Goal: Task Accomplishment & Management: Manage account settings

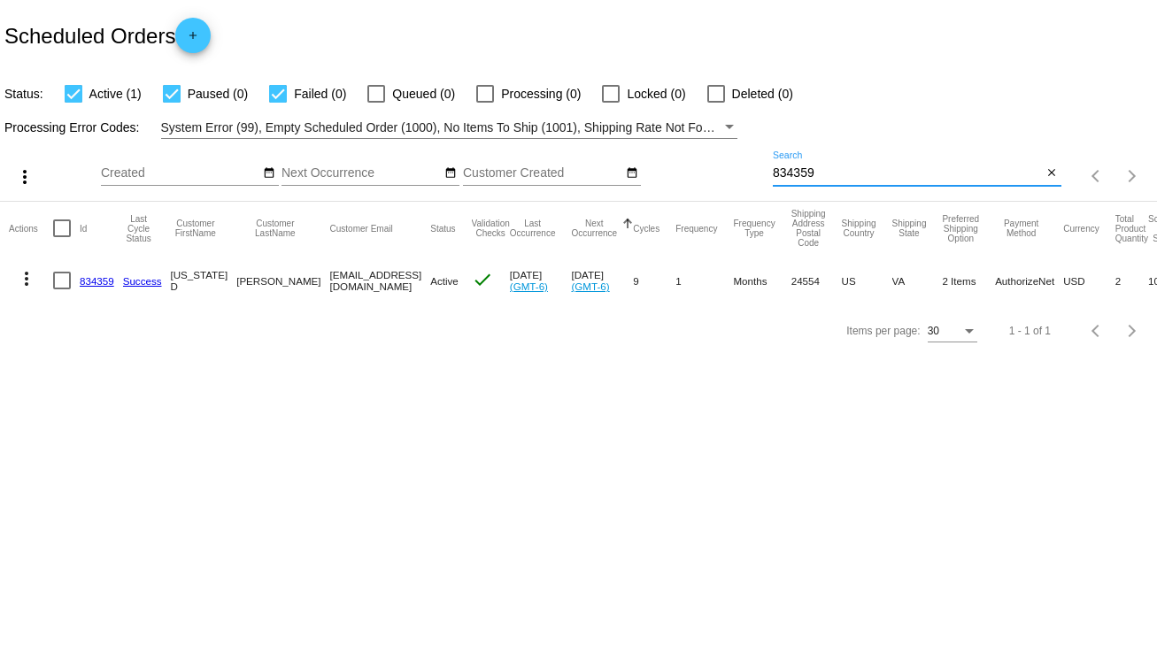
drag, startPoint x: 831, startPoint y: 167, endPoint x: 759, endPoint y: 179, distance: 72.6
click at [759, 179] on div "more_vert Sep Jan Feb Mar Apr 1" at bounding box center [578, 170] width 1157 height 63
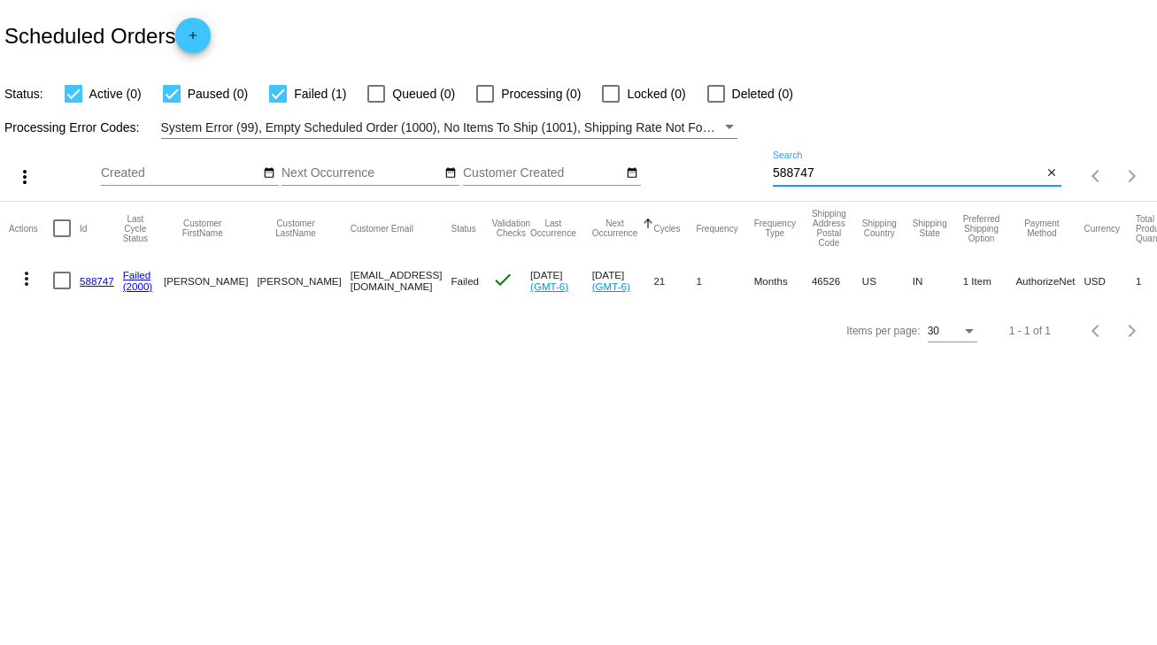
type input "588747"
click at [104, 276] on link "588747" at bounding box center [97, 281] width 35 height 12
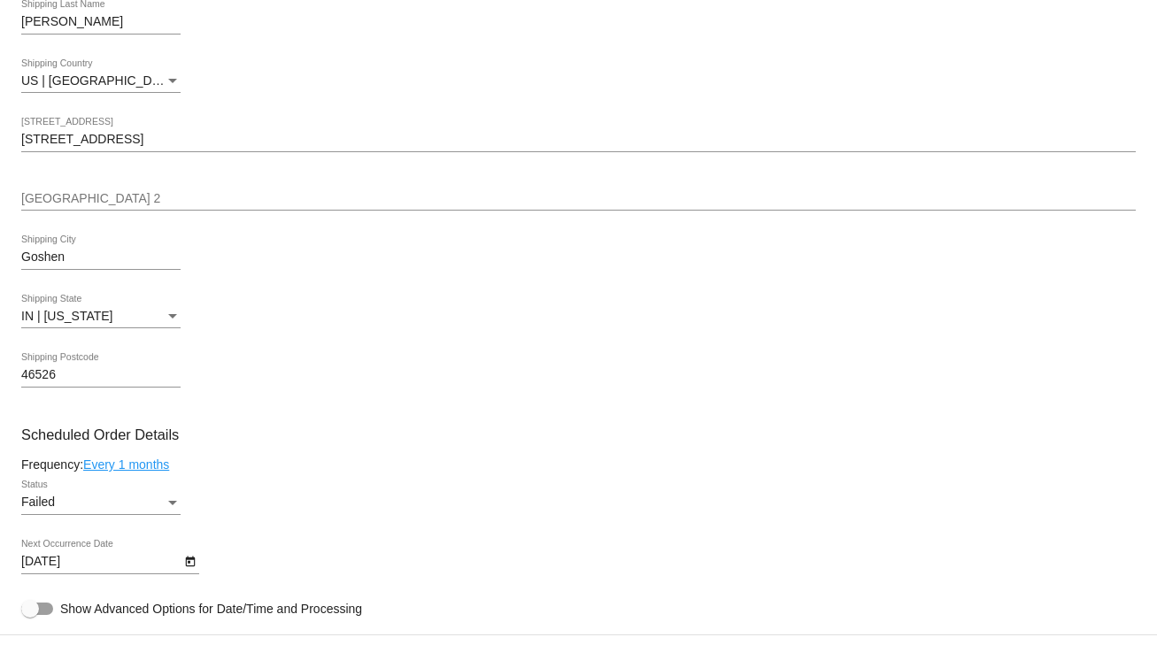
scroll to position [779, 0]
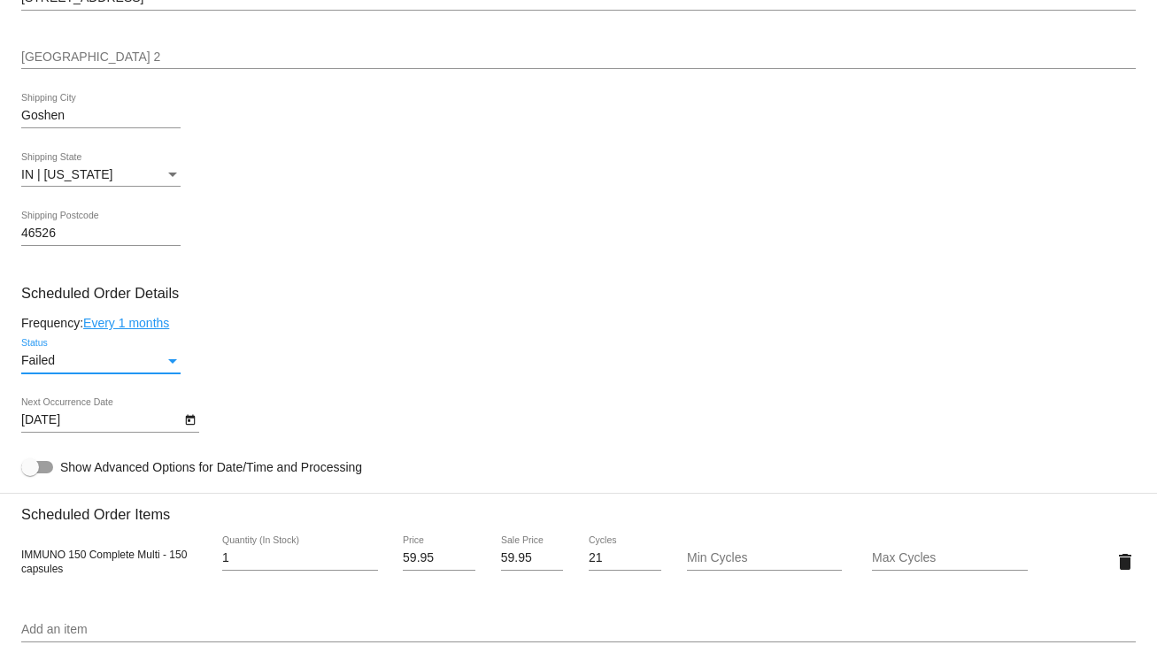
click at [166, 363] on div "Status" at bounding box center [173, 361] width 16 height 14
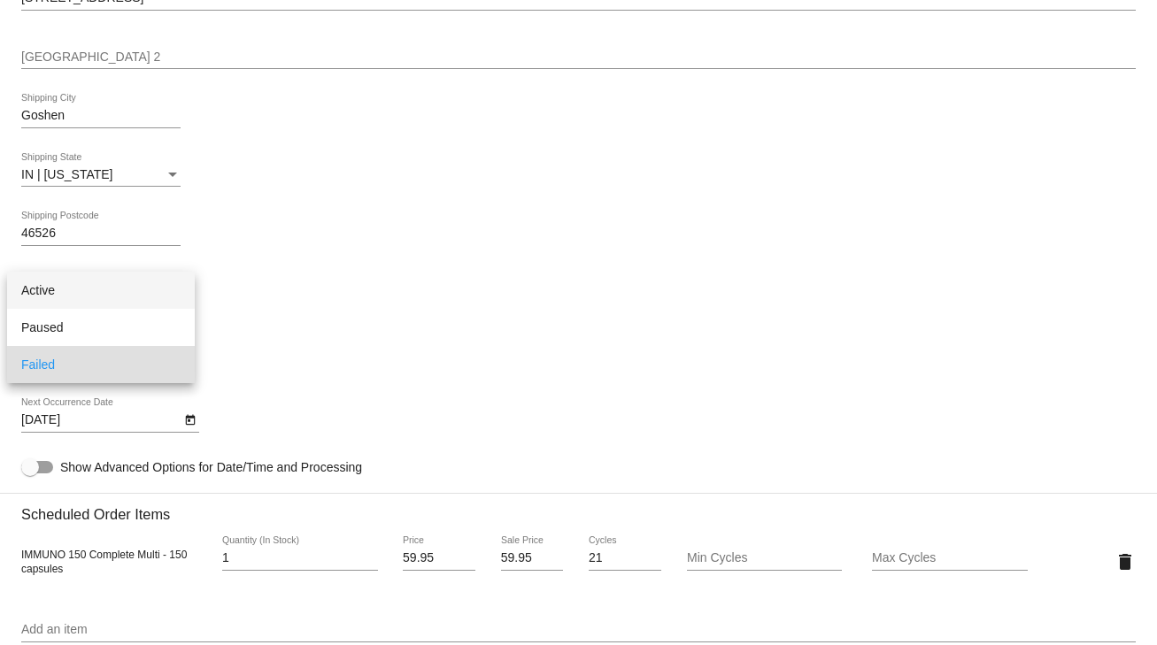
click at [57, 290] on span "Active" at bounding box center [100, 290] width 159 height 37
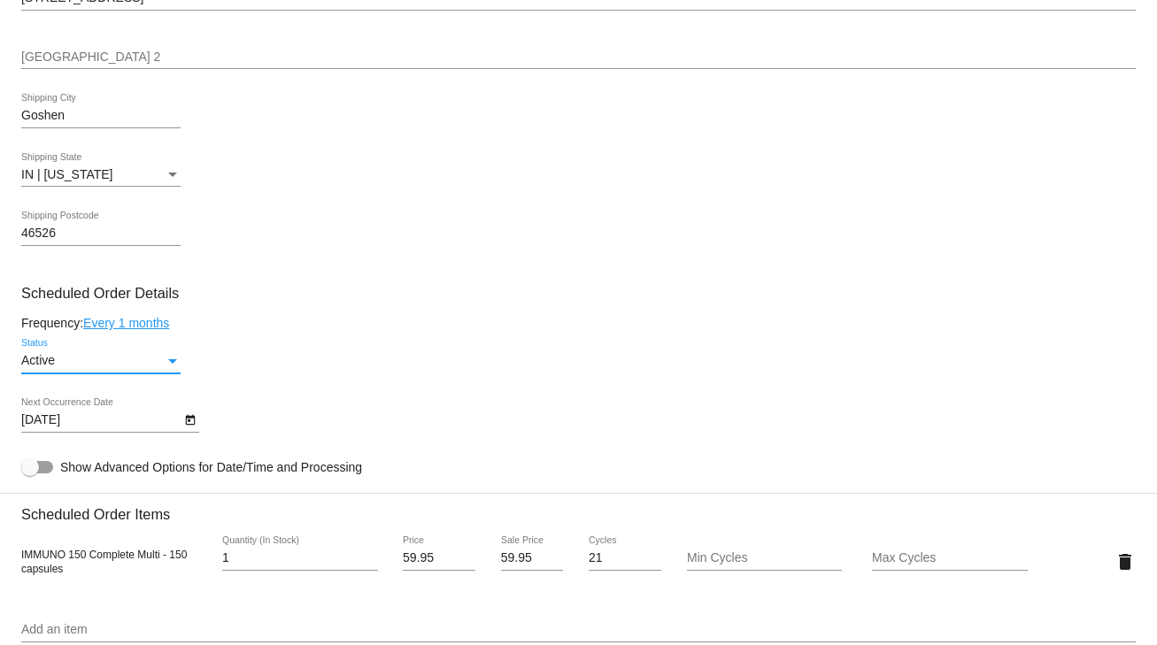
click at [184, 423] on icon "Open calendar" at bounding box center [190, 420] width 12 height 21
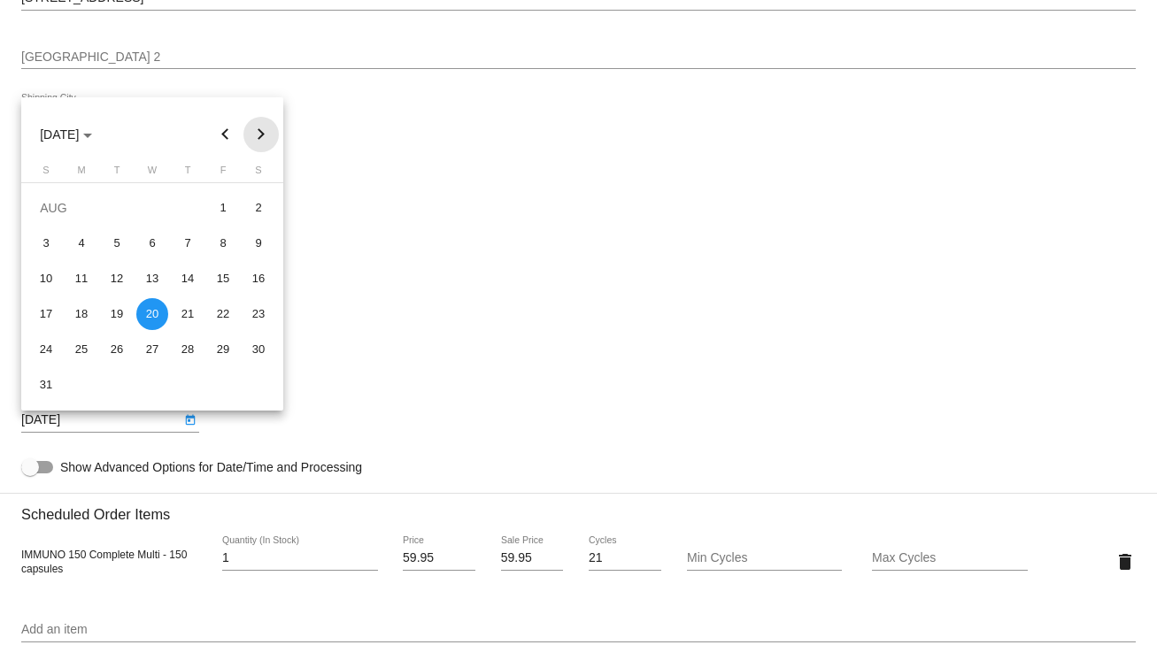
click at [260, 133] on button "Next month" at bounding box center [260, 134] width 35 height 35
click at [226, 247] on div "5" at bounding box center [223, 243] width 32 height 32
type input "[DATE]"
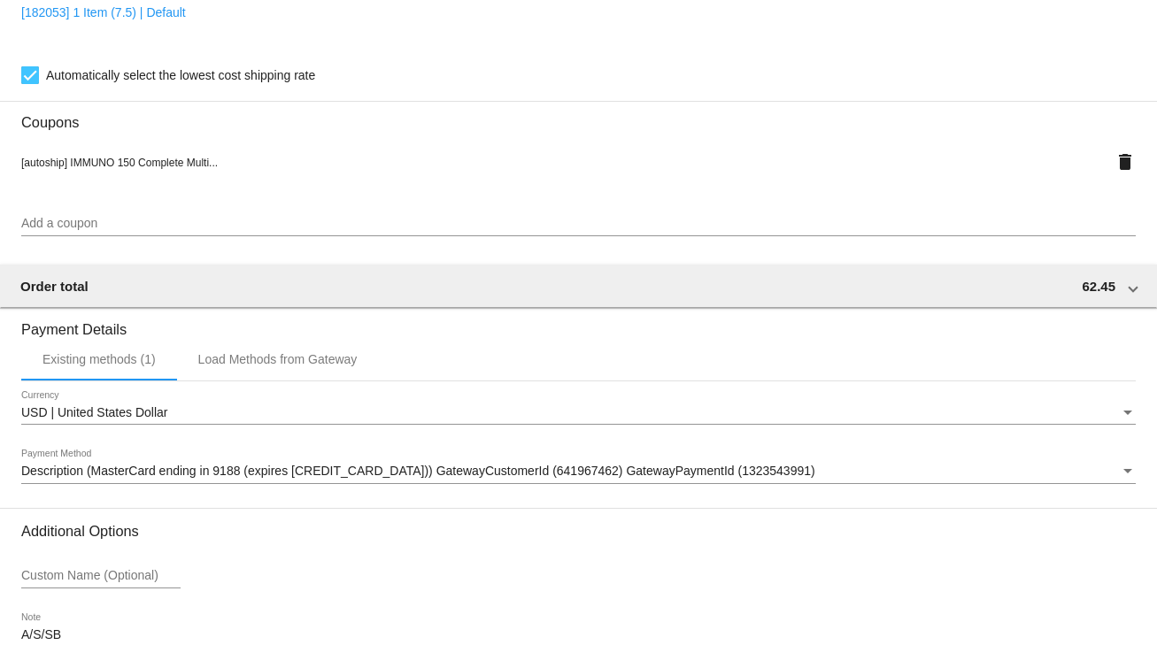
scroll to position [1606, 0]
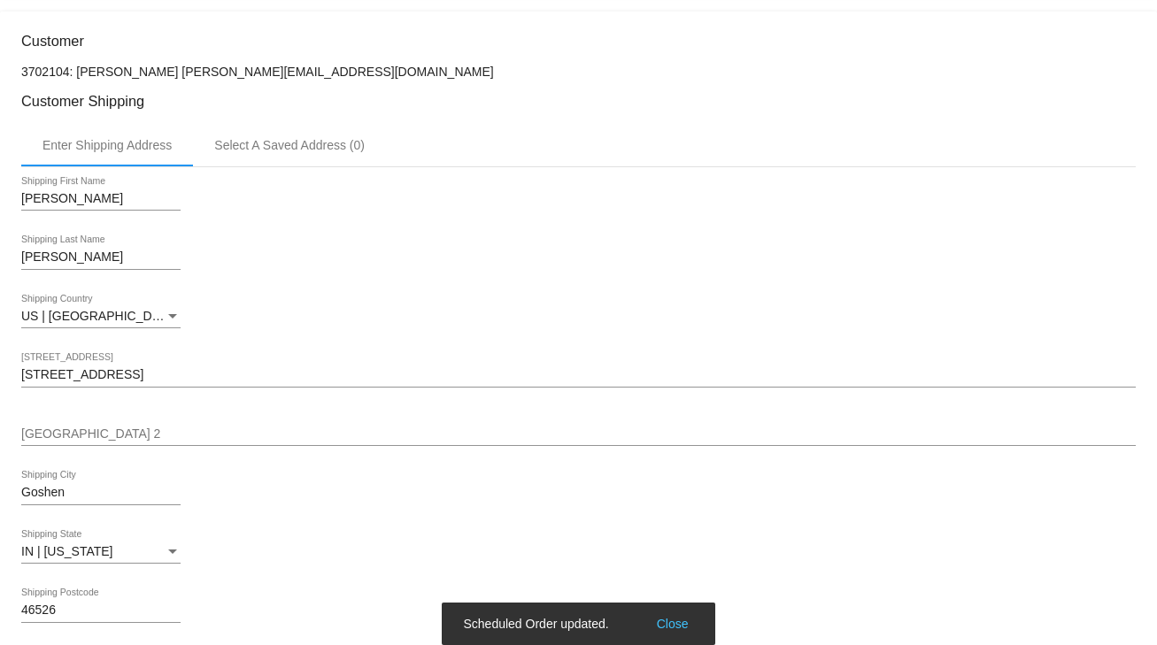
scroll to position [0, 0]
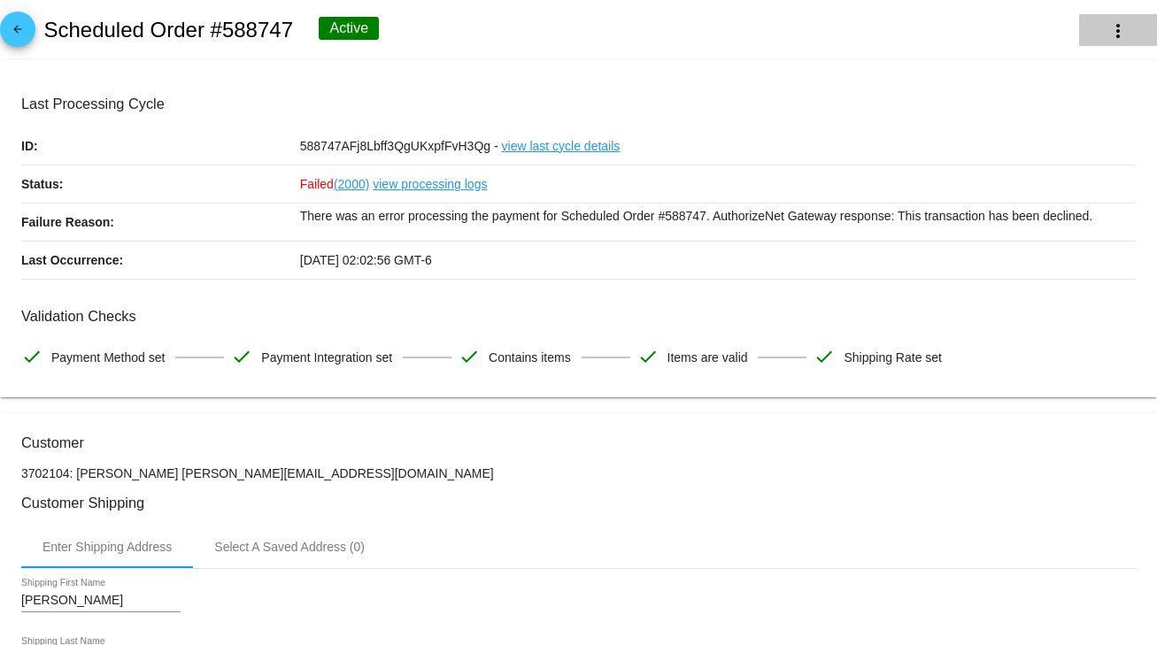
click at [1107, 35] on mat-icon "more_vert" at bounding box center [1117, 30] width 21 height 21
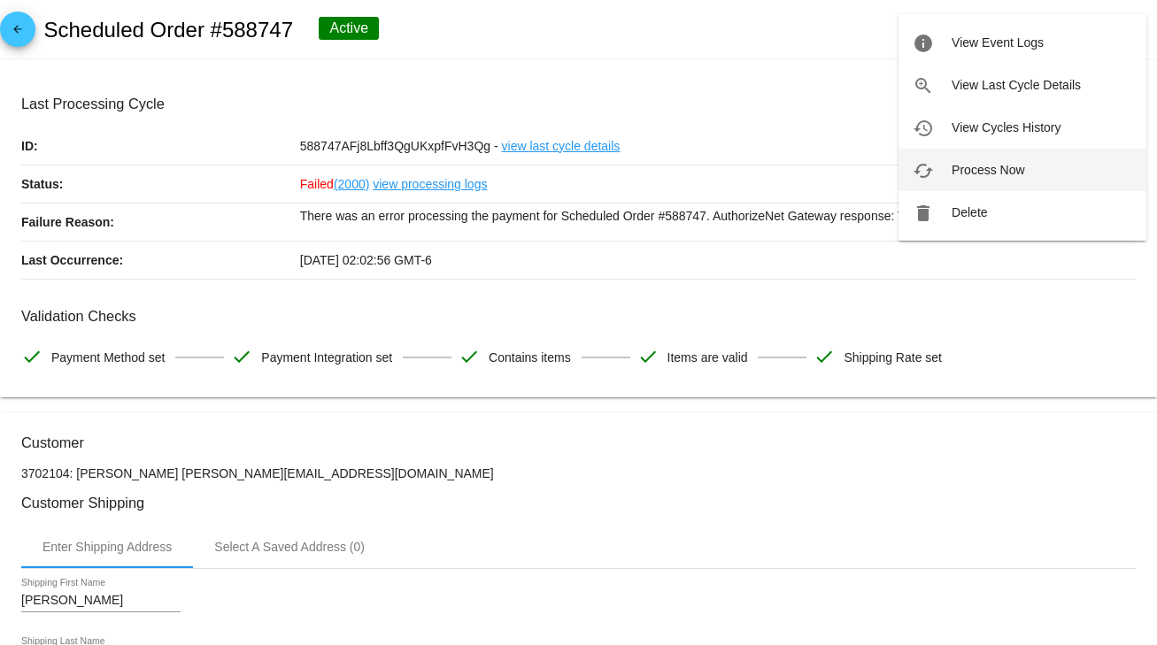
click at [979, 170] on span "Process Now" at bounding box center [987, 170] width 73 height 14
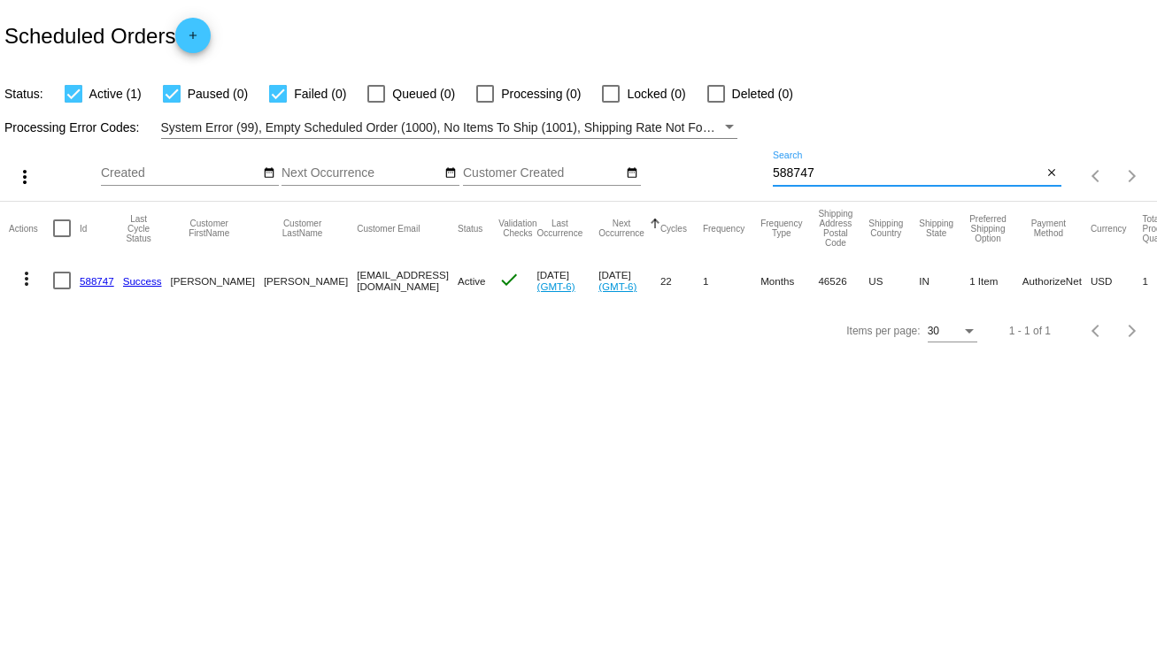
drag, startPoint x: 766, startPoint y: 170, endPoint x: 743, endPoint y: 170, distance: 22.1
click at [743, 170] on div "more_vert Sep Jan Feb Mar [DATE]" at bounding box center [578, 170] width 1157 height 63
type input "698921"
click at [103, 281] on link "698921" at bounding box center [97, 281] width 35 height 12
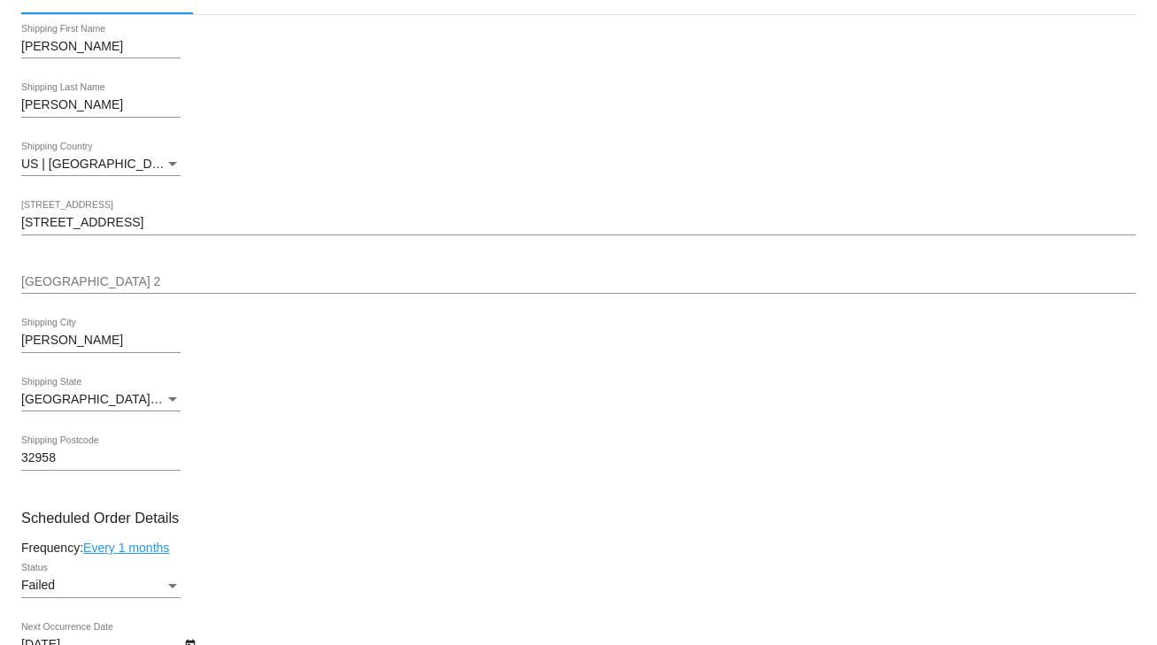
scroll to position [637, 0]
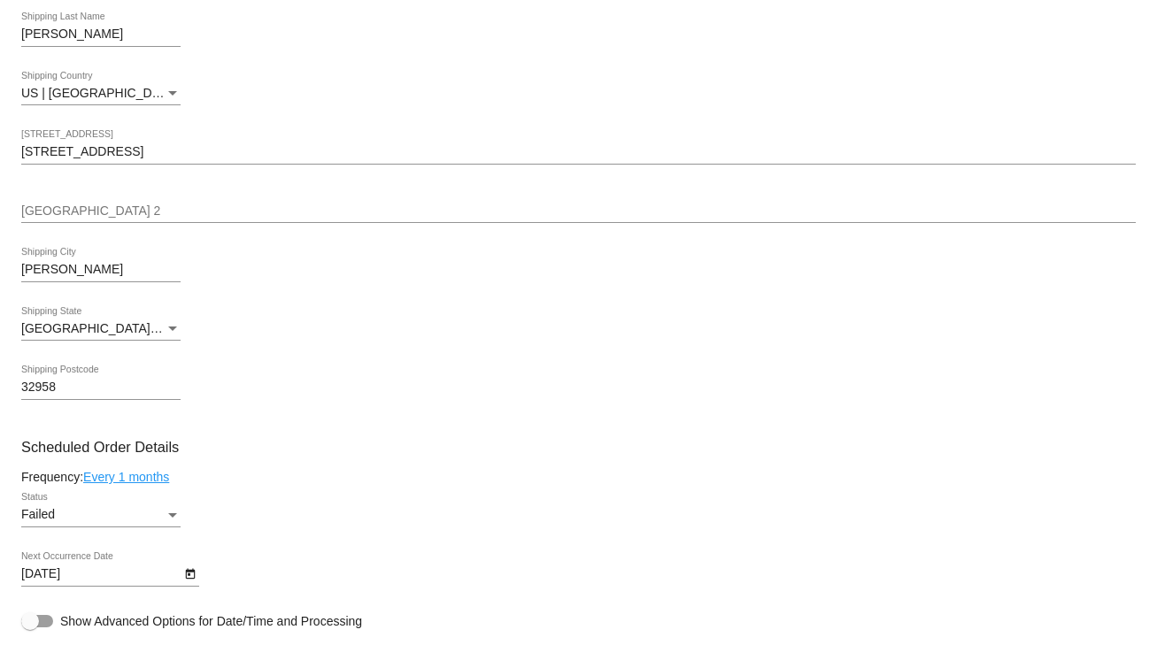
click at [173, 513] on div "Status" at bounding box center [173, 515] width 16 height 14
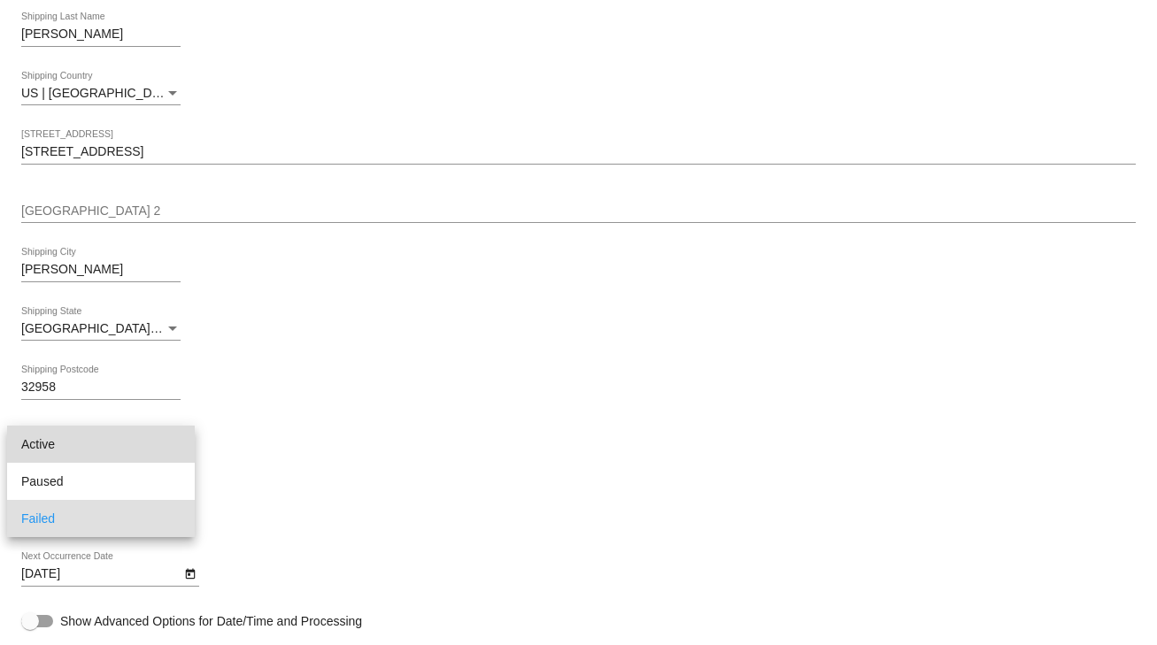
click at [77, 447] on span "Active" at bounding box center [100, 444] width 159 height 37
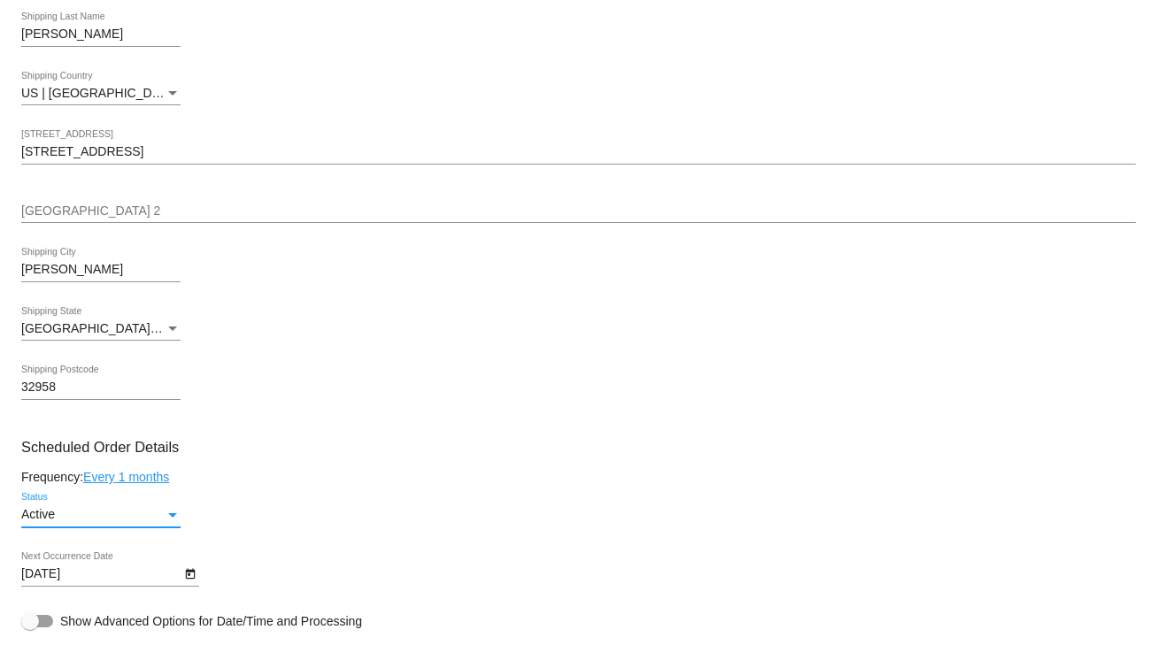
click at [187, 579] on icon "Open calendar" at bounding box center [190, 574] width 12 height 21
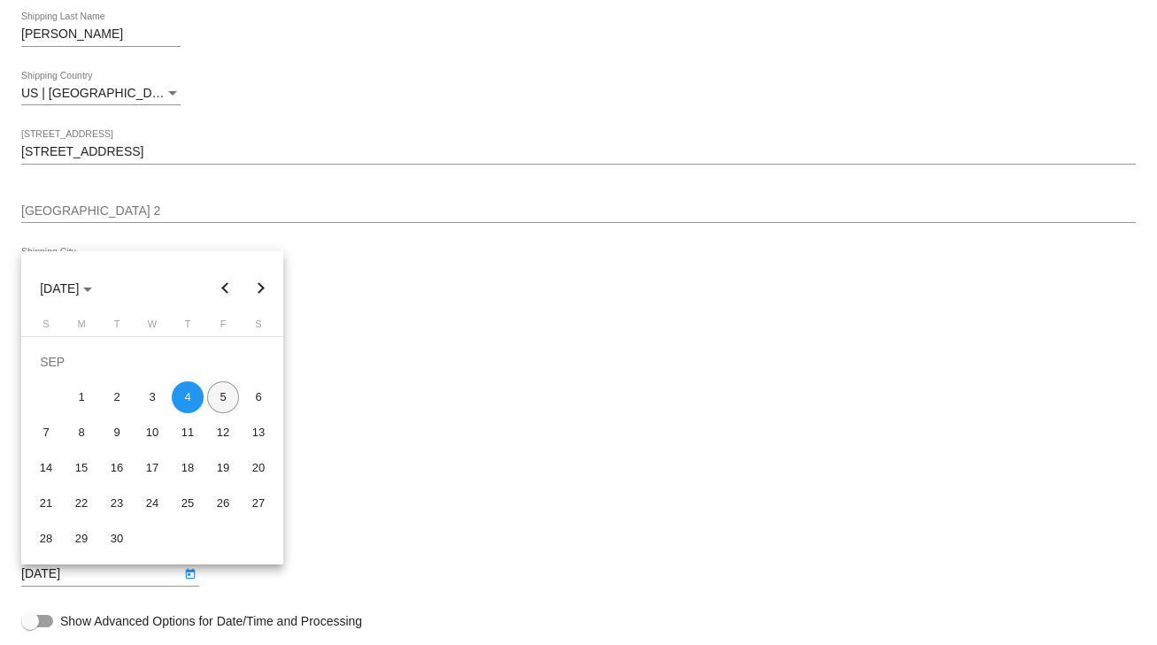
click at [221, 404] on div "5" at bounding box center [223, 397] width 32 height 32
type input "[DATE]"
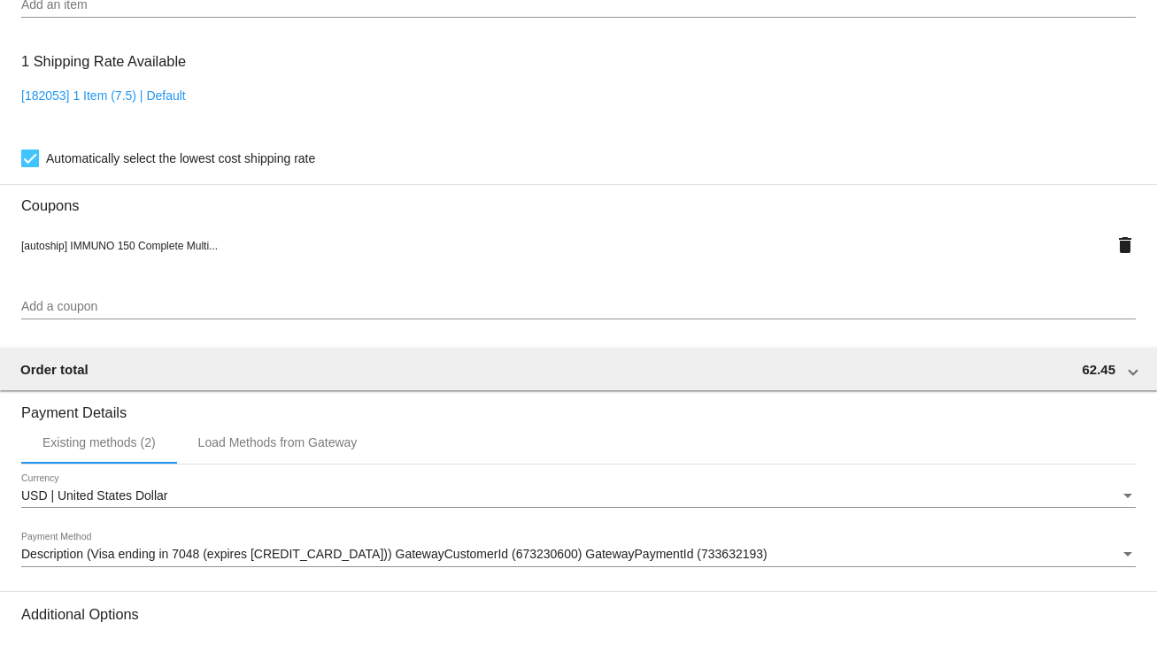
scroll to position [1618, 0]
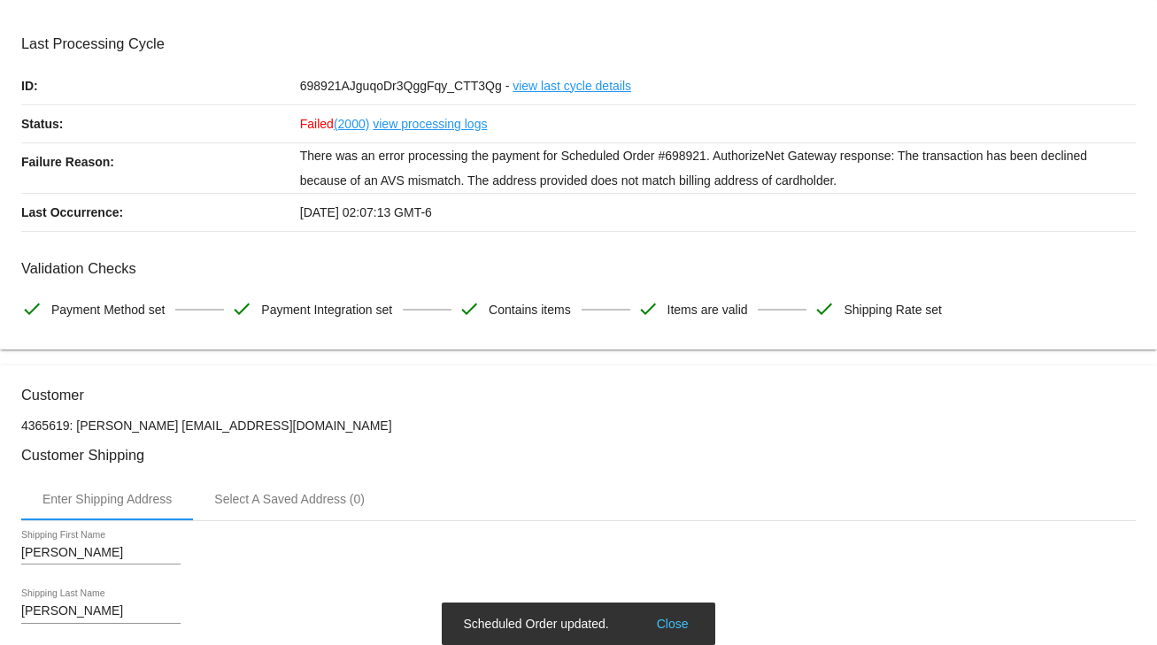
scroll to position [0, 0]
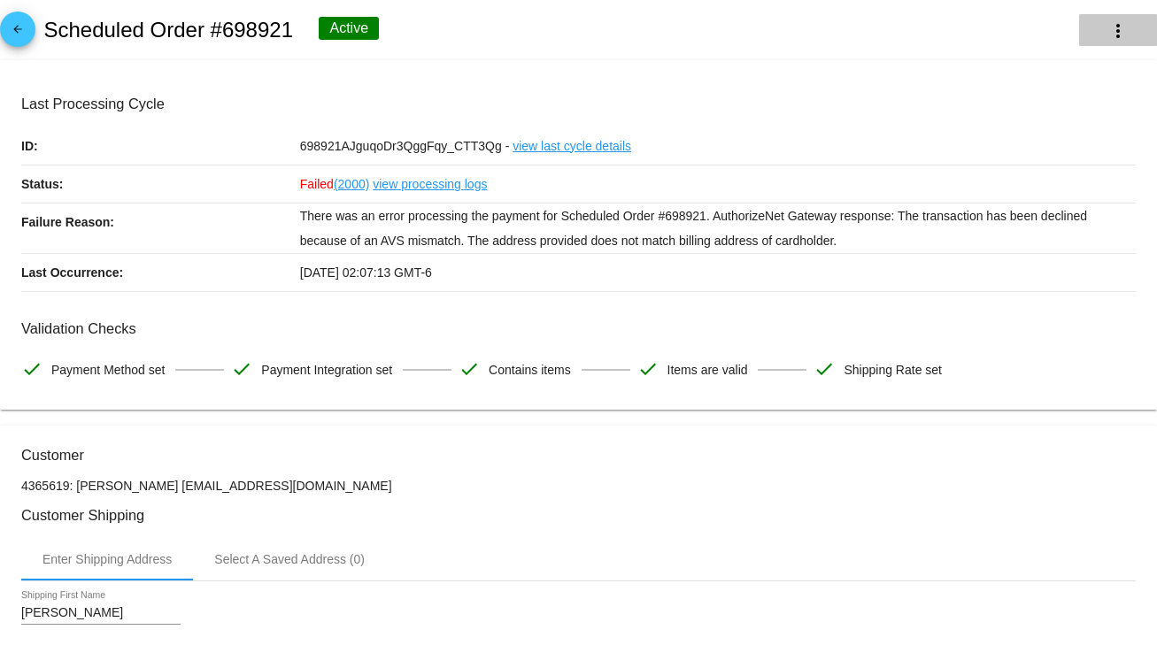
click at [1107, 21] on mat-icon "more_vert" at bounding box center [1117, 30] width 21 height 21
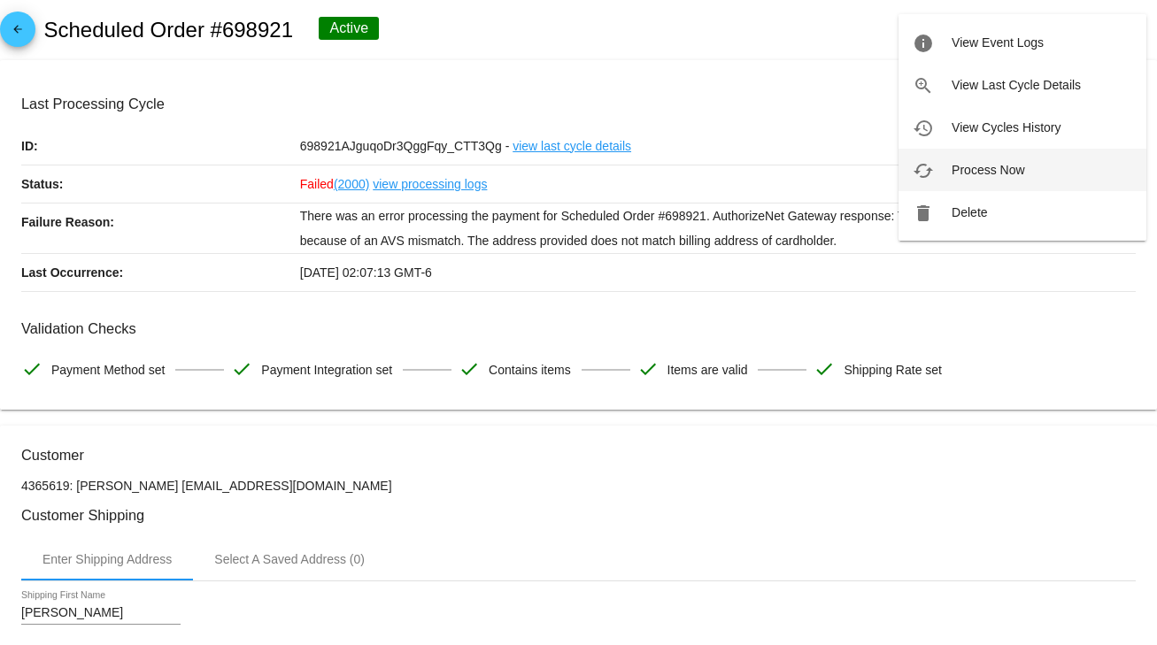
click at [970, 169] on span "Process Now" at bounding box center [987, 170] width 73 height 14
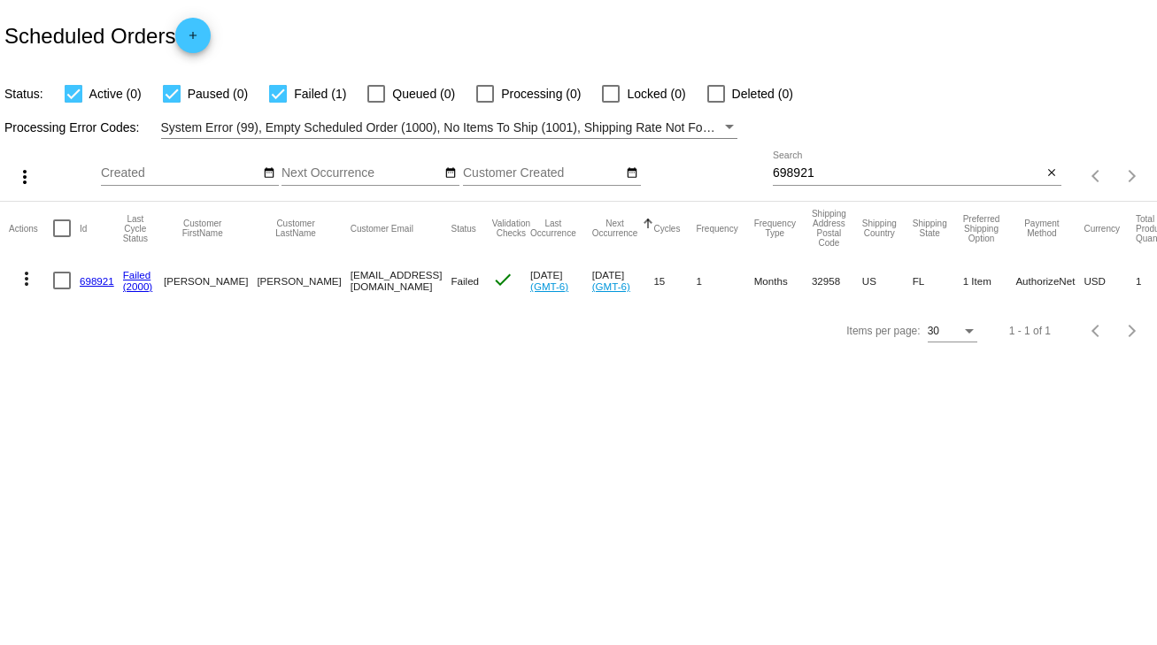
click at [98, 275] on link "698921" at bounding box center [97, 281] width 35 height 12
click at [95, 283] on link "698921" at bounding box center [97, 281] width 35 height 12
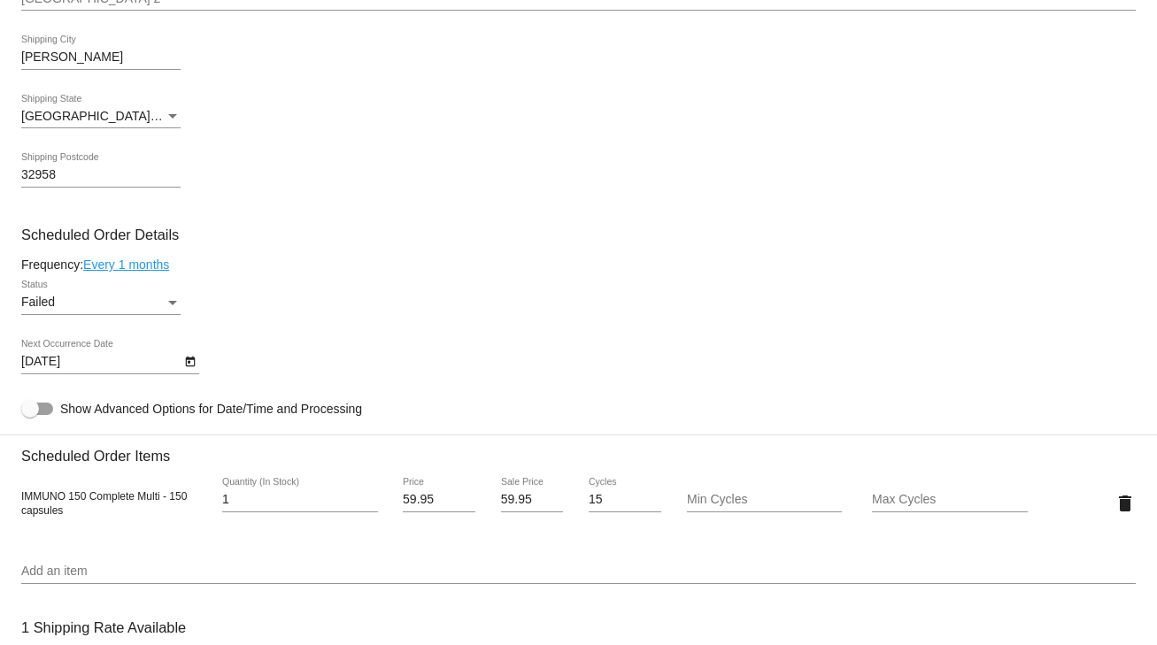
scroll to position [991, 0]
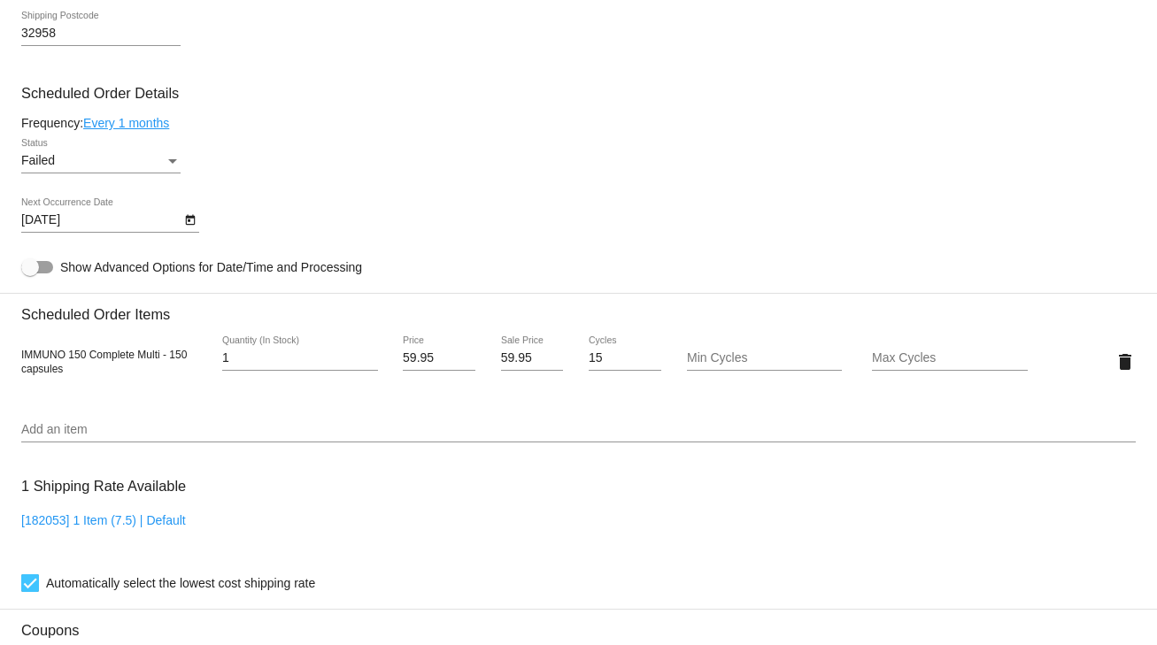
click at [169, 159] on div "Status" at bounding box center [173, 161] width 16 height 14
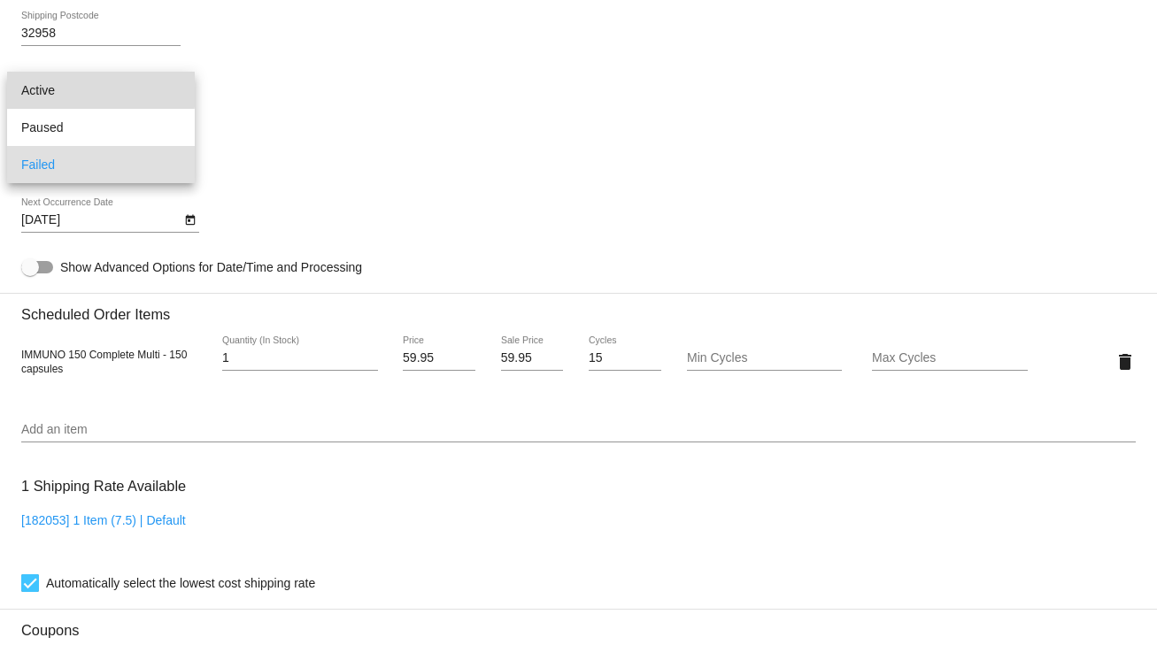
click at [34, 89] on span "Active" at bounding box center [100, 90] width 159 height 37
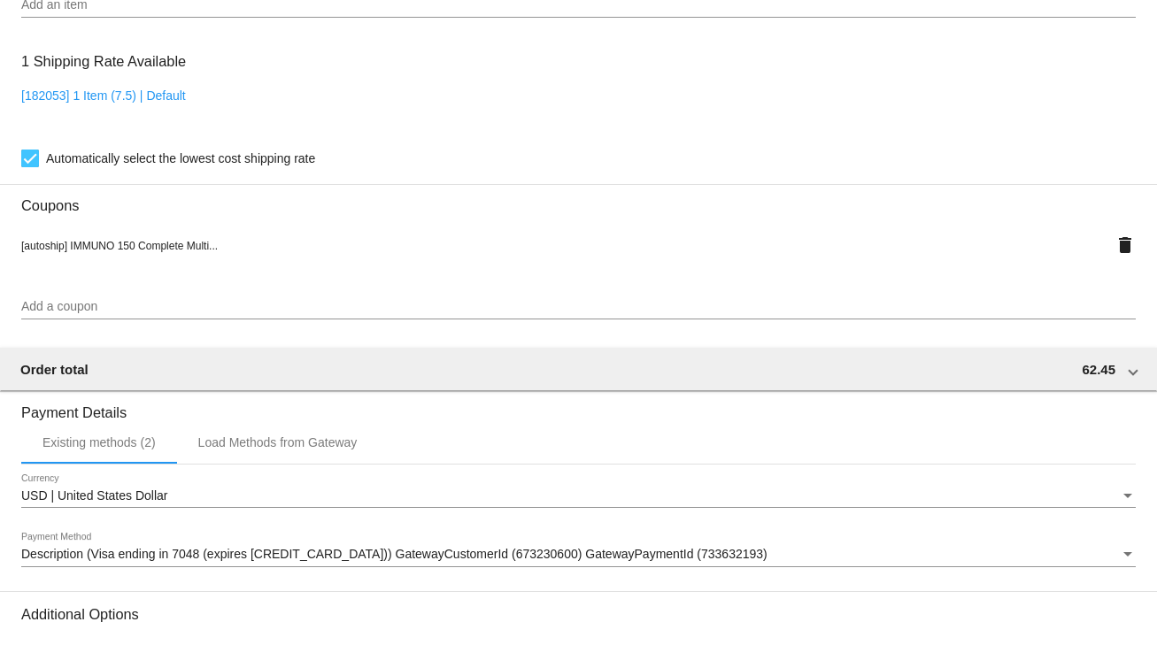
scroll to position [1618, 0]
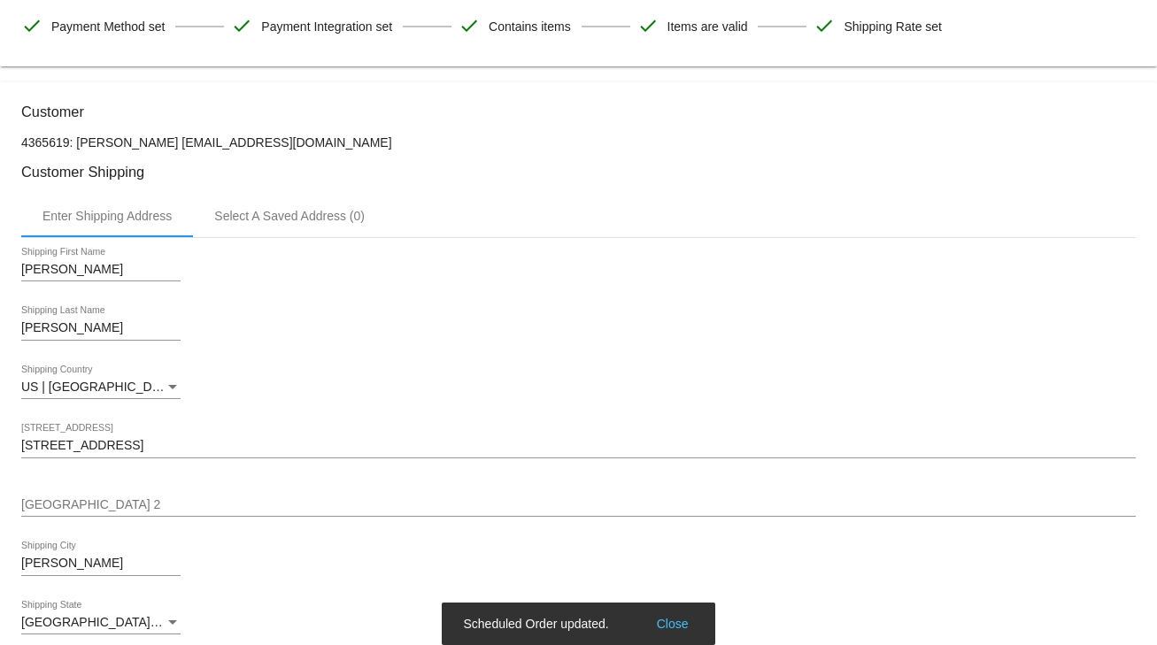
scroll to position [0, 0]
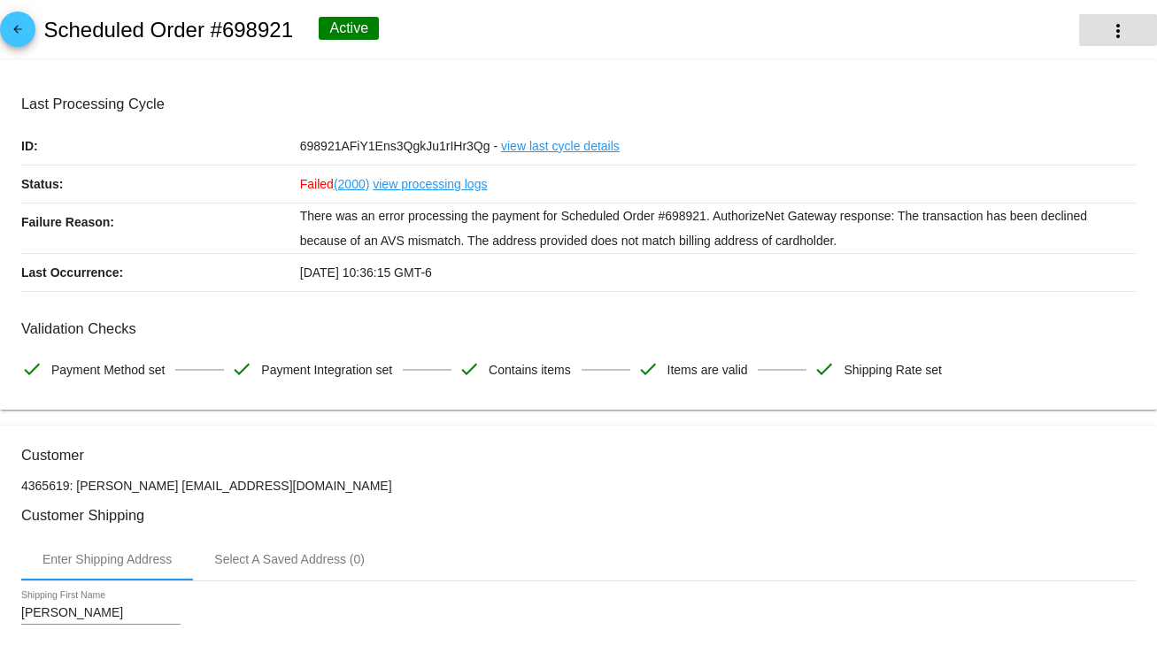
click at [1107, 30] on mat-icon "more_vert" at bounding box center [1117, 30] width 21 height 21
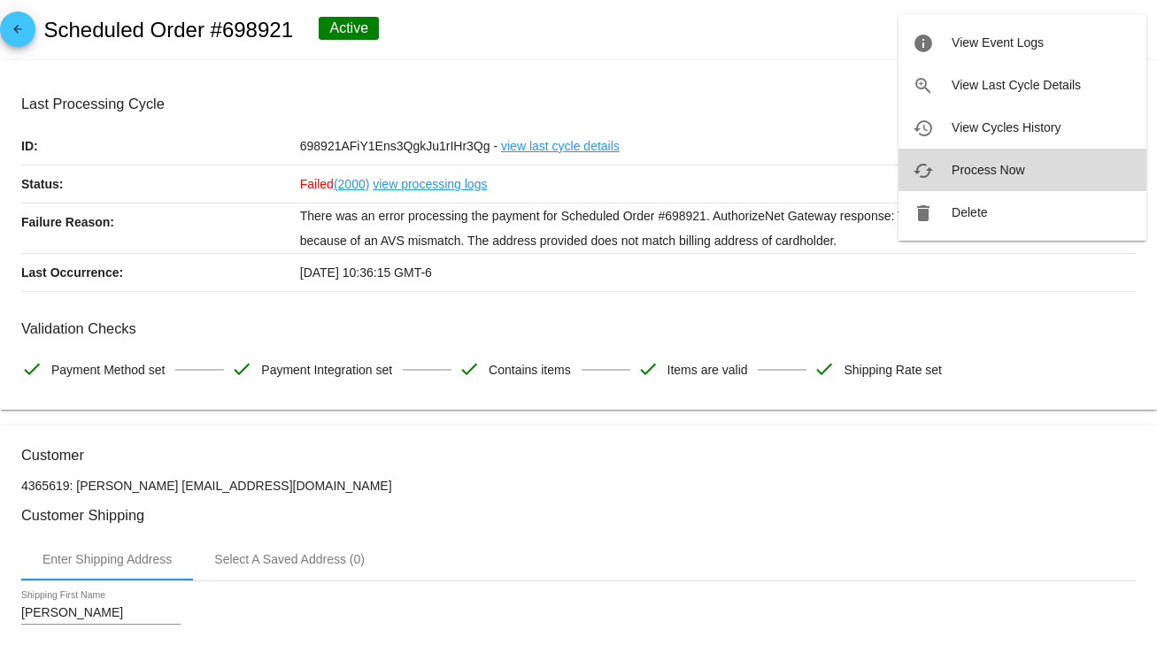
click at [998, 166] on span "Process Now" at bounding box center [987, 170] width 73 height 14
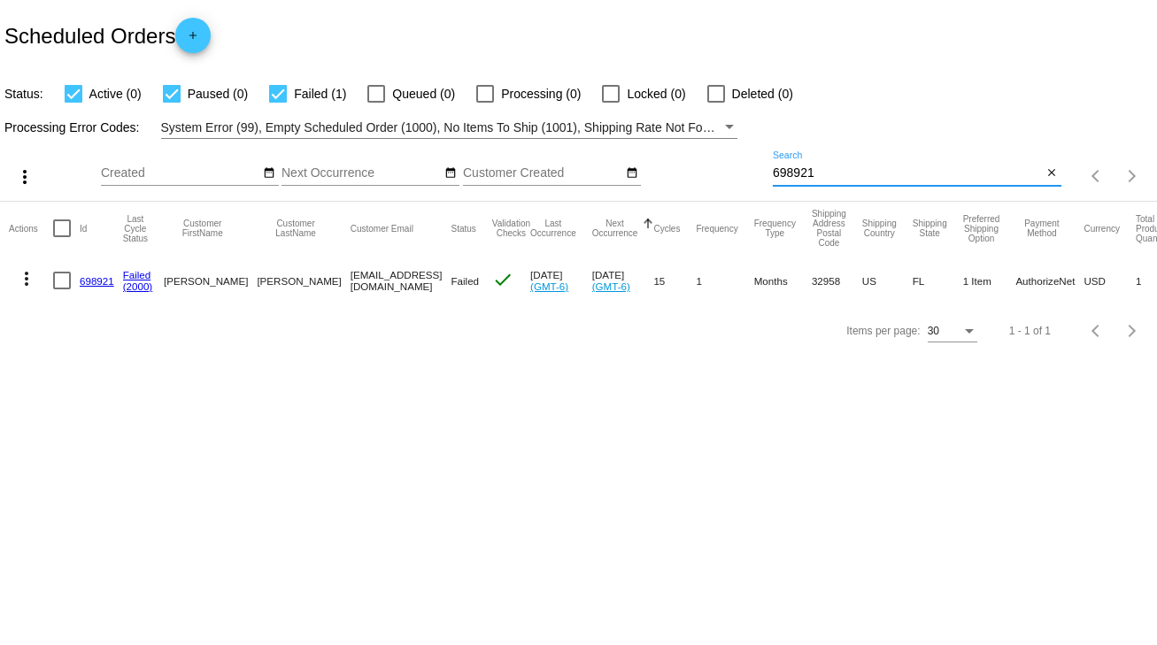
drag, startPoint x: 817, startPoint y: 172, endPoint x: 769, endPoint y: 170, distance: 47.8
click at [769, 170] on div "more_vert Sep Jan Feb Mar [DATE]" at bounding box center [578, 170] width 1157 height 63
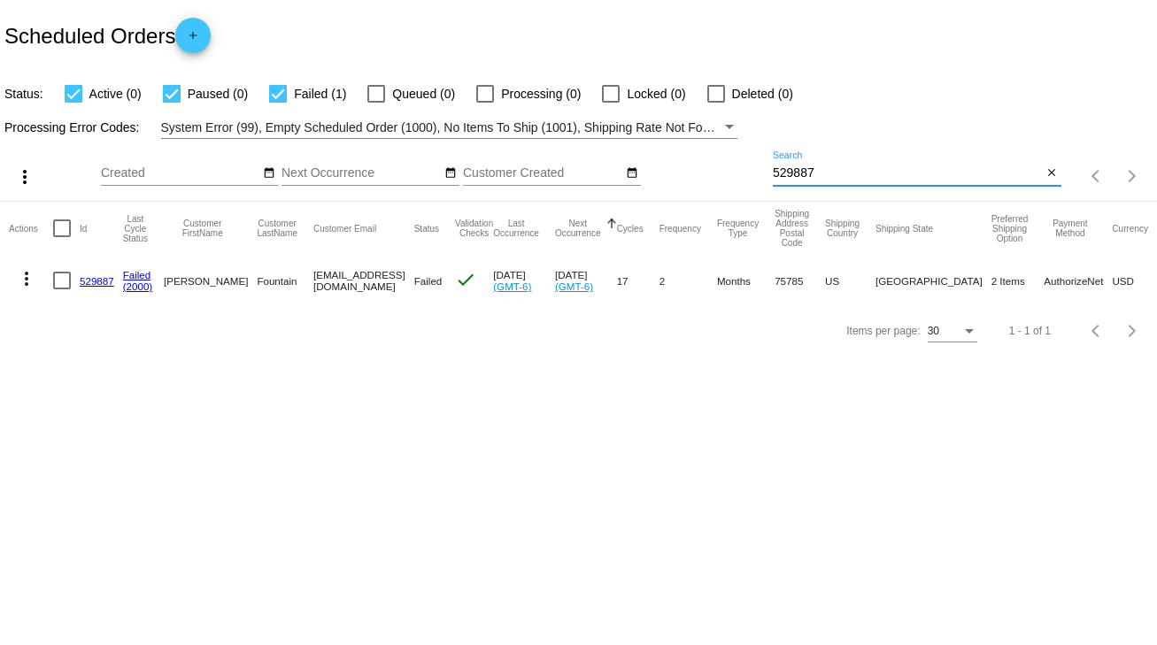
type input "529887"
click at [60, 285] on div at bounding box center [62, 281] width 18 height 18
click at [61, 289] on input "checkbox" at bounding box center [61, 289] width 1 height 1
checkbox input "true"
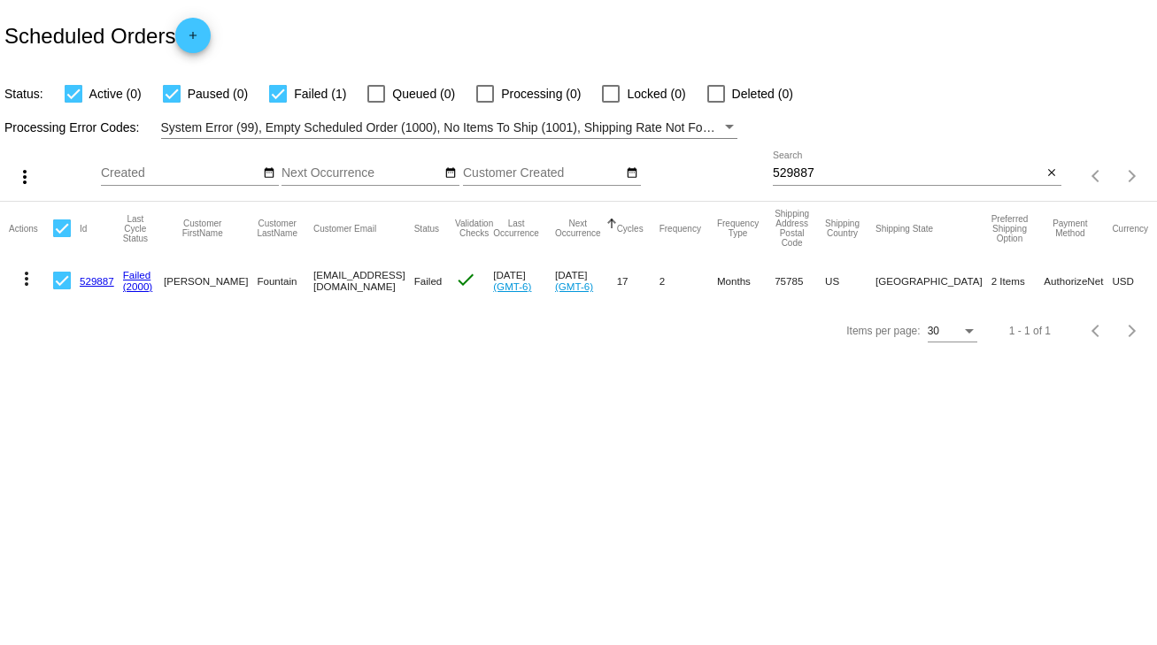
click at [29, 286] on mat-icon "more_vert" at bounding box center [26, 278] width 21 height 21
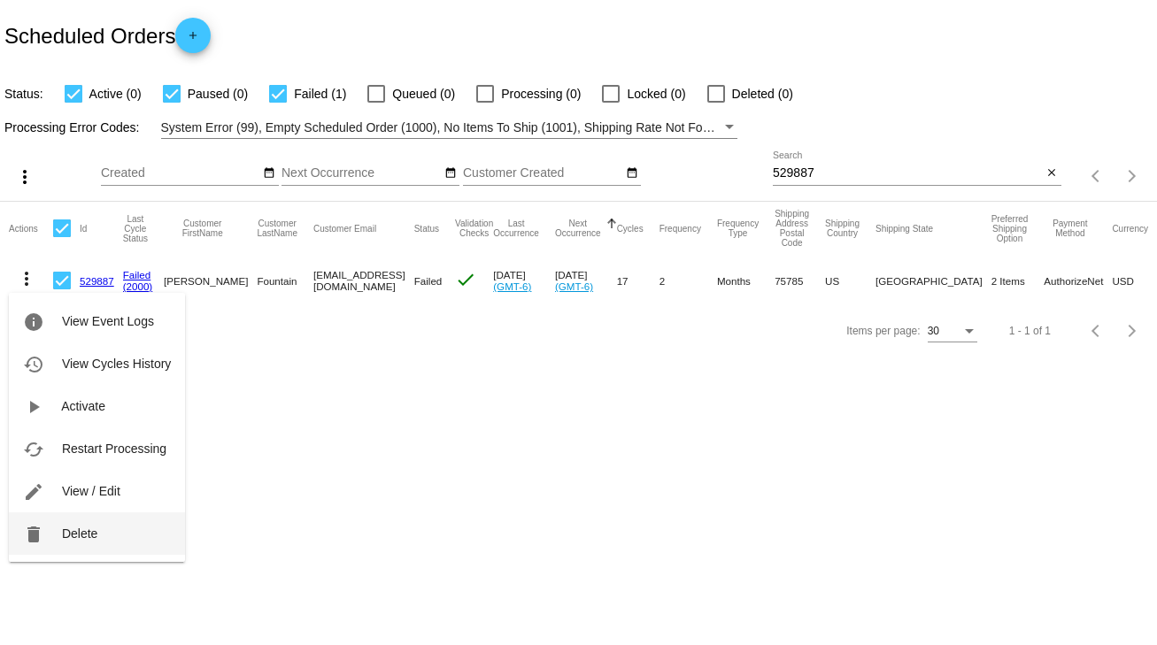
click at [85, 534] on span "Delete" at bounding box center [79, 534] width 35 height 14
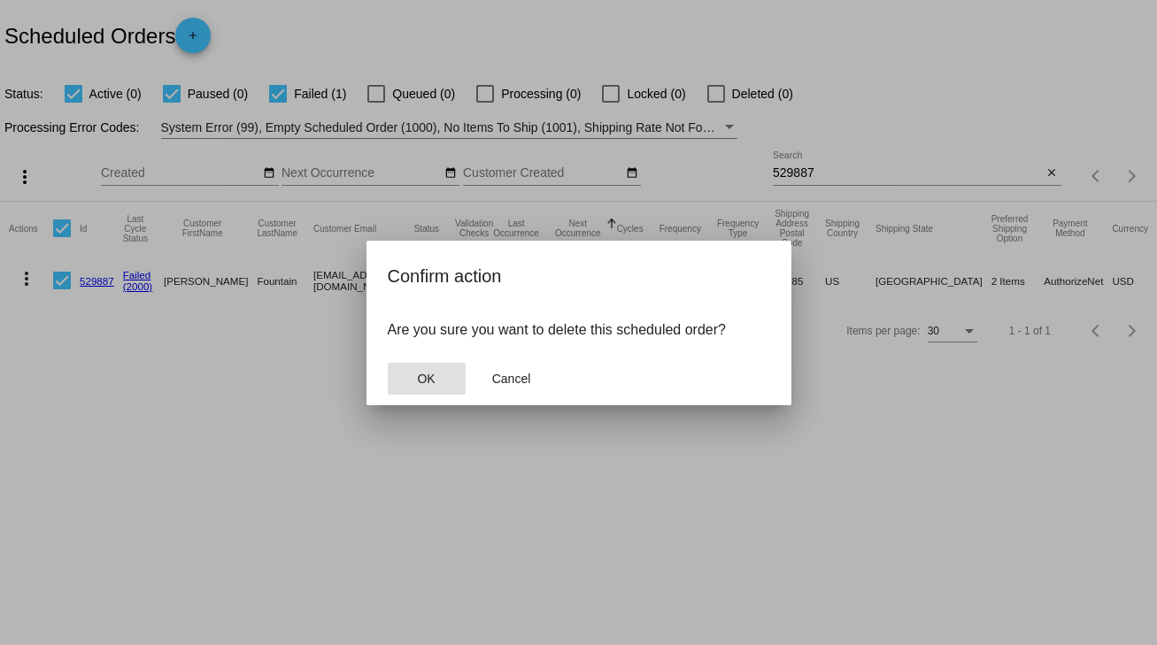
click at [420, 382] on span "OK" at bounding box center [426, 379] width 18 height 14
